Goal: Information Seeking & Learning: Learn about a topic

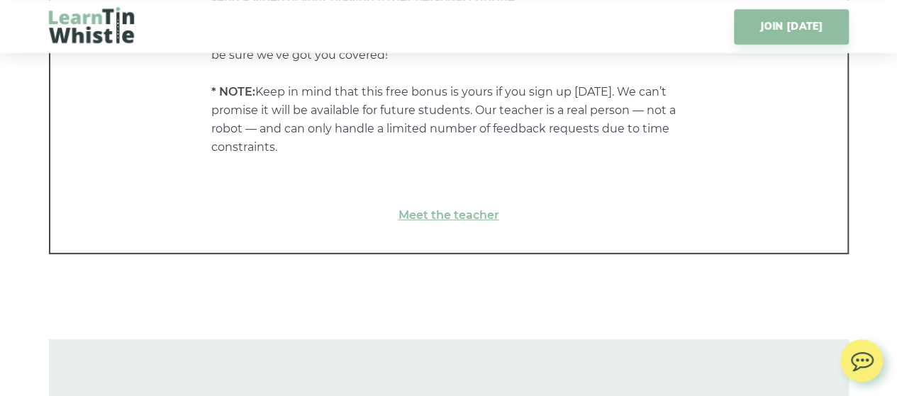
scroll to position [7377, 0]
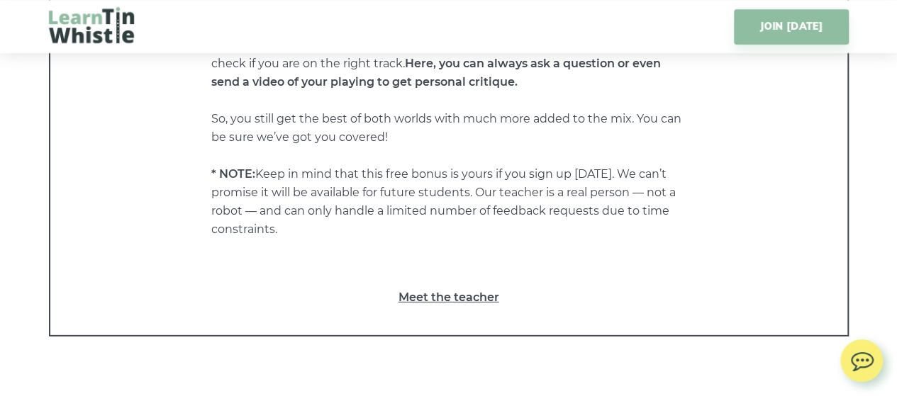
click at [475, 297] on link "Meet the teacher" at bounding box center [449, 298] width 740 height 18
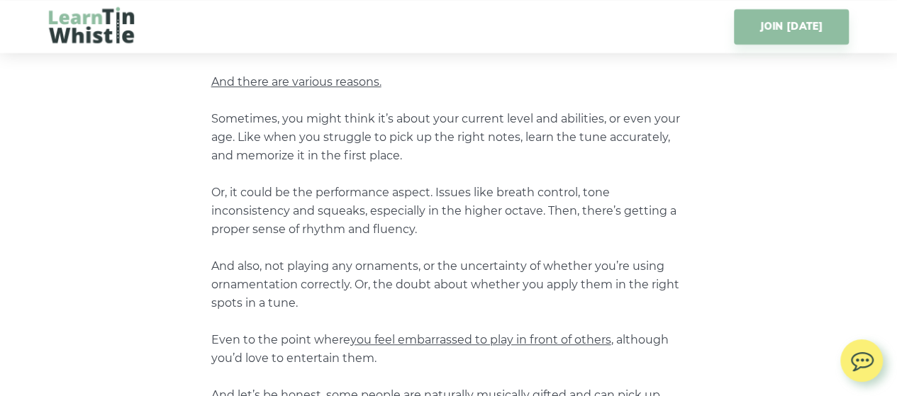
scroll to position [0, 0]
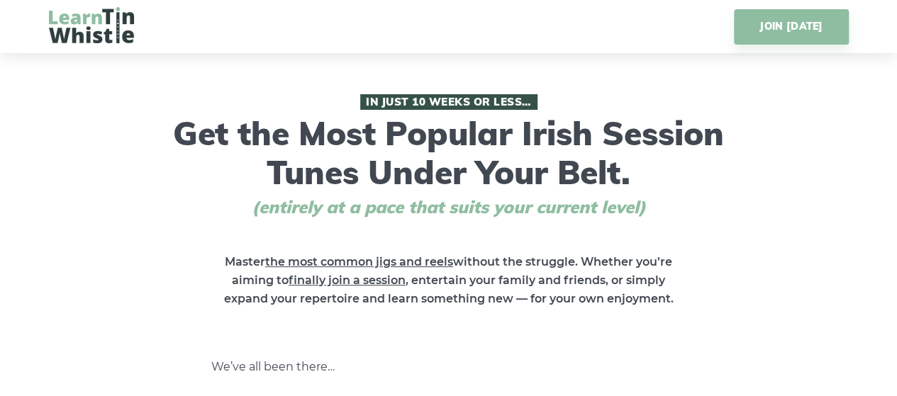
click at [86, 35] on img at bounding box center [91, 25] width 85 height 36
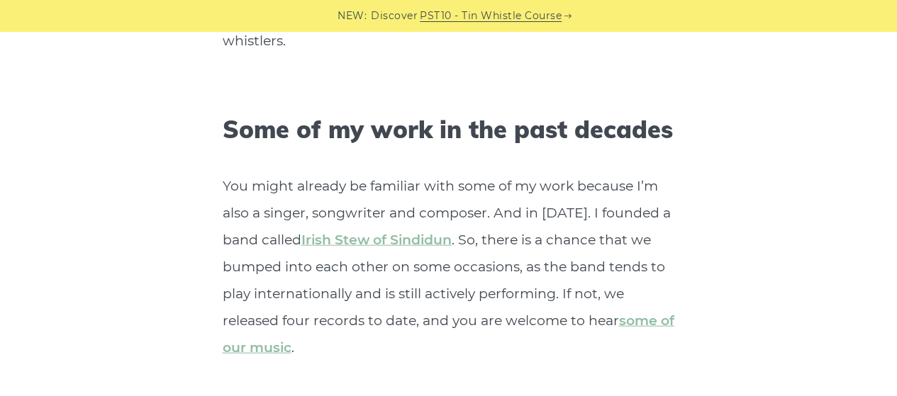
scroll to position [4327, 0]
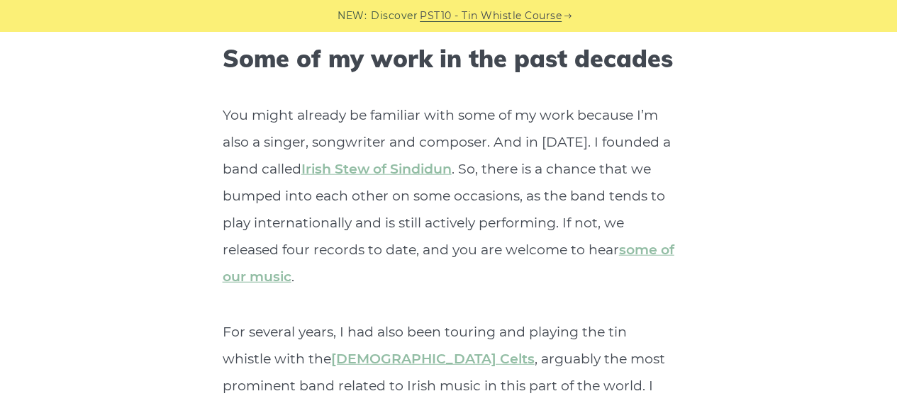
click at [400, 351] on link "Orthodox Celts" at bounding box center [433, 359] width 204 height 16
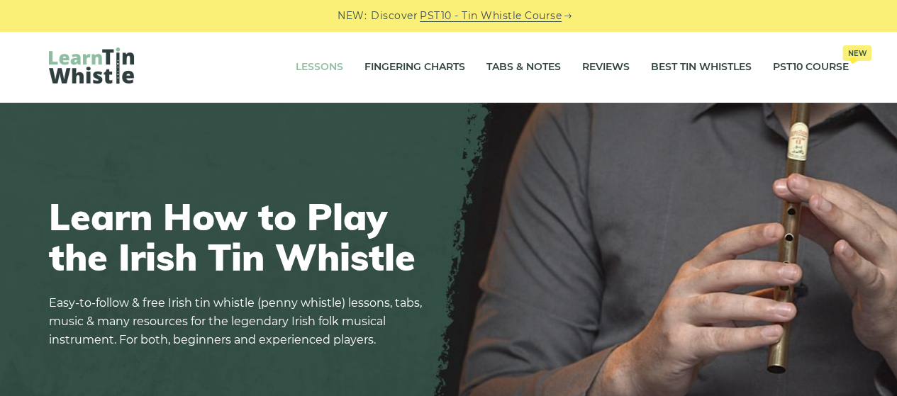
click at [318, 69] on link "Lessons" at bounding box center [320, 67] width 48 height 35
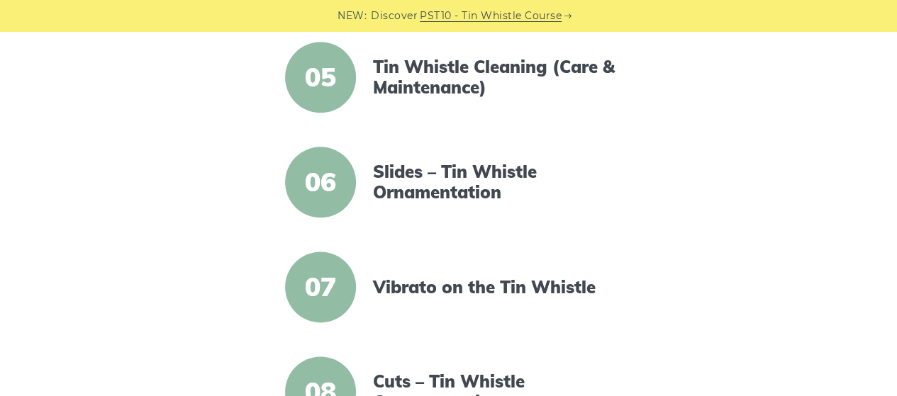
scroll to position [780, 0]
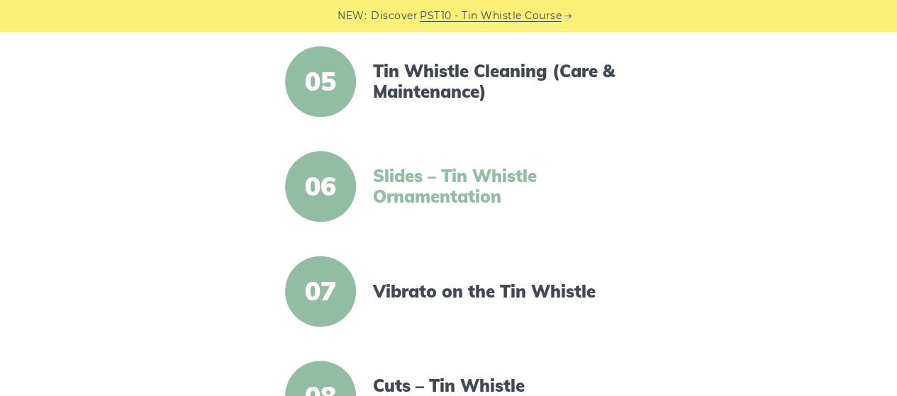
click at [470, 187] on link "Slides – Tin Whistle Ornamentation" at bounding box center [495, 186] width 244 height 41
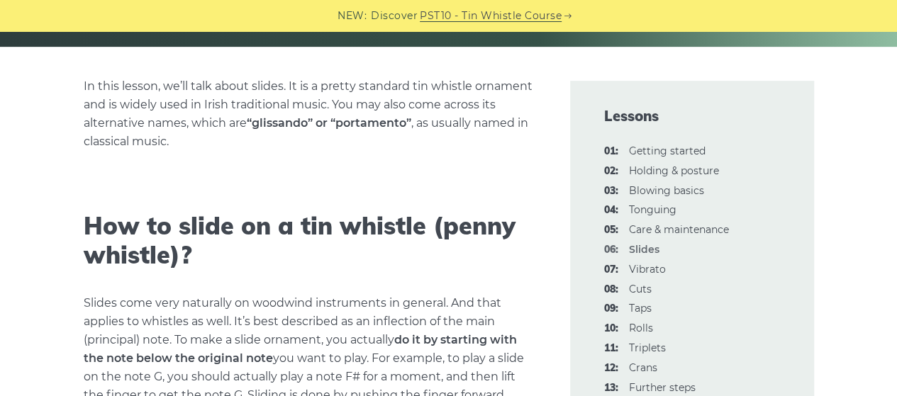
scroll to position [355, 0]
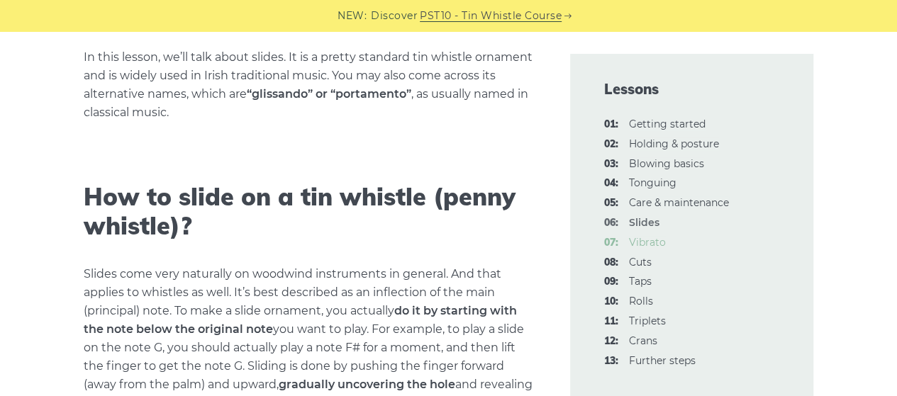
click at [653, 241] on link "07: Vibrato" at bounding box center [647, 242] width 37 height 13
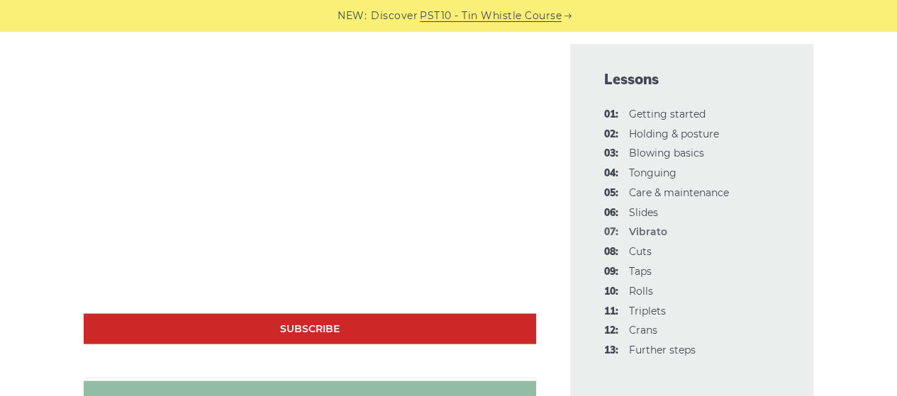
scroll to position [1419, 0]
